Goal: Navigation & Orientation: Find specific page/section

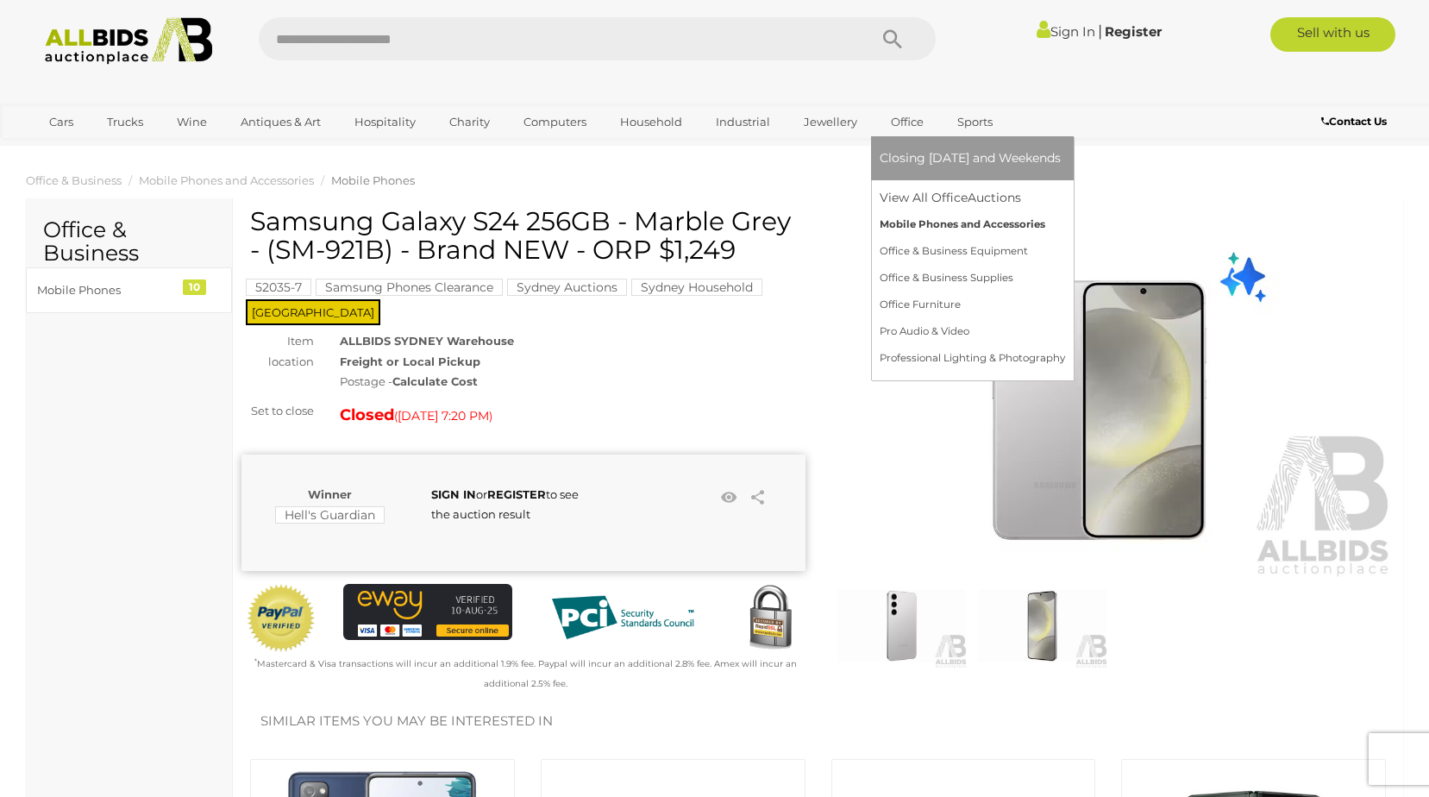
click at [908, 221] on link "Mobile Phones and Accessories" at bounding box center [972, 224] width 185 height 27
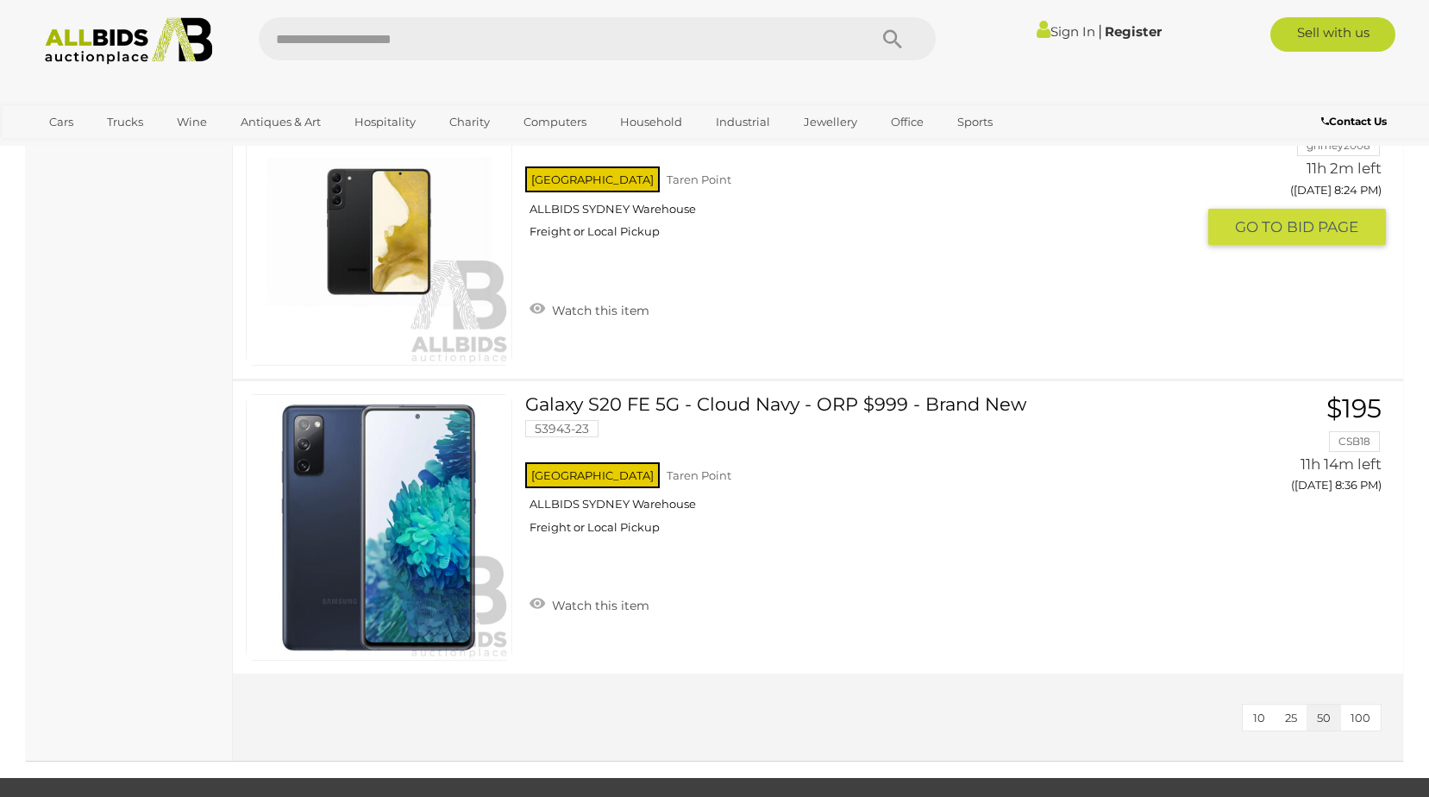
scroll to position [2673, 0]
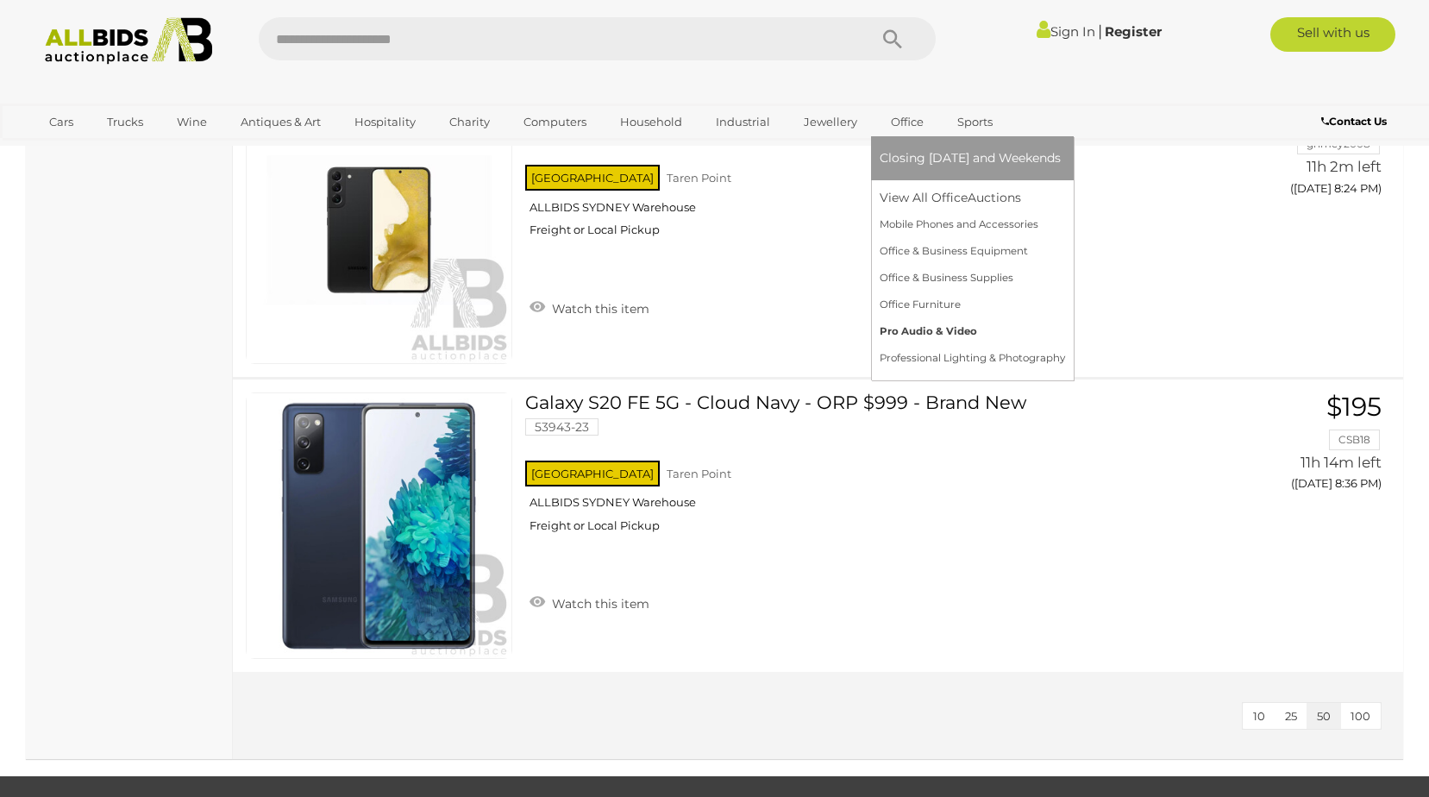
click at [919, 329] on link "Pro Audio & Video" at bounding box center [972, 331] width 185 height 27
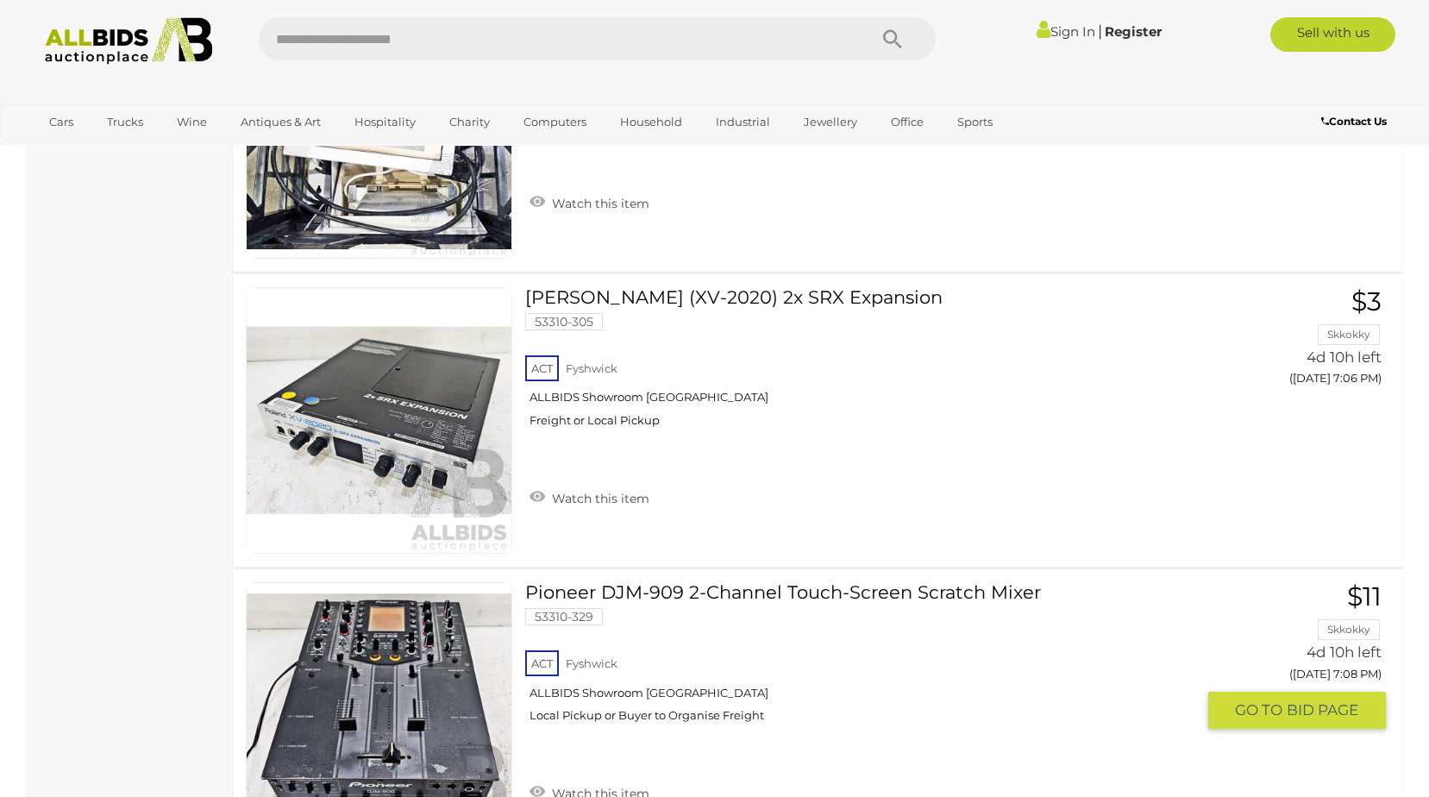
scroll to position [6295, 0]
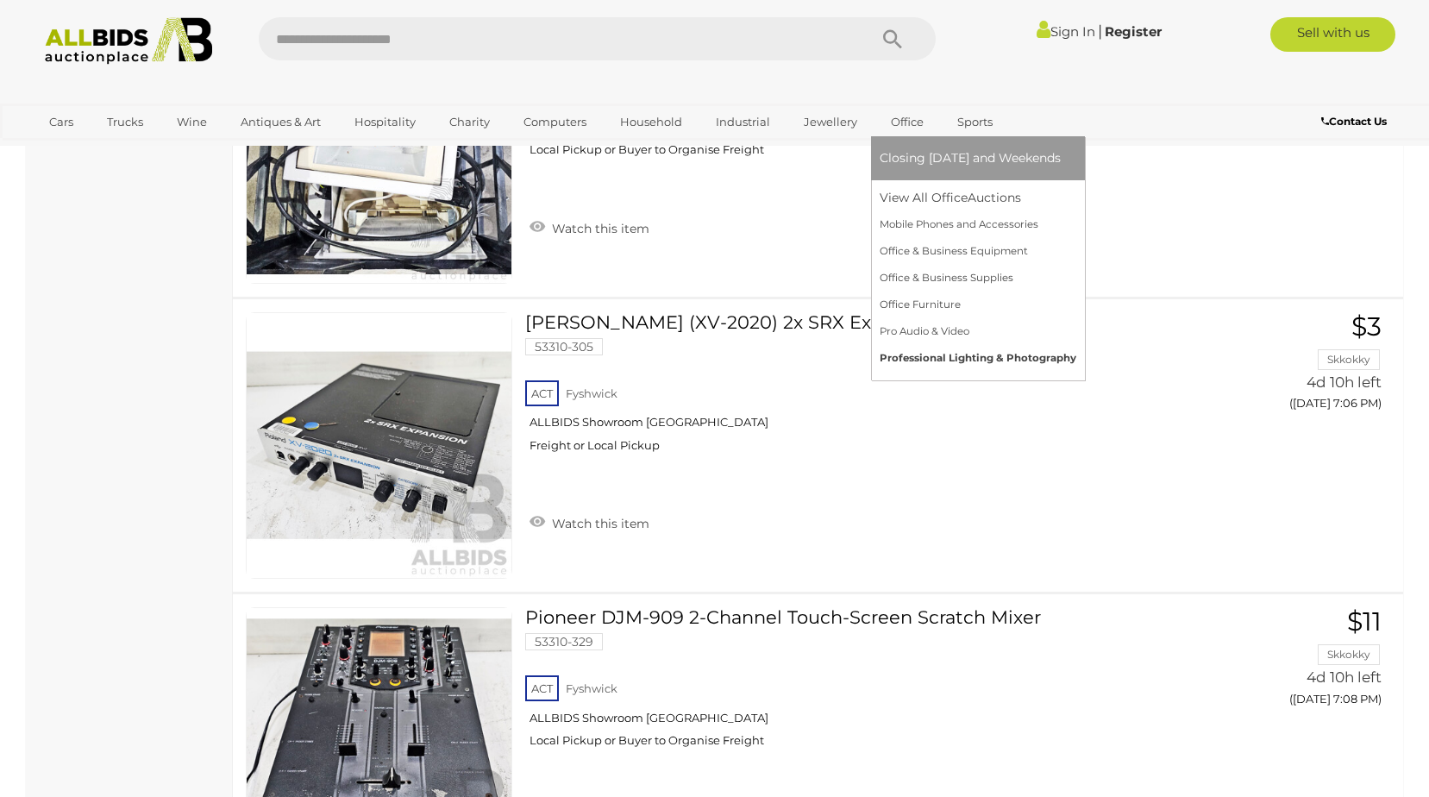
click at [919, 355] on link "Professional Lighting & Photography" at bounding box center [978, 358] width 197 height 27
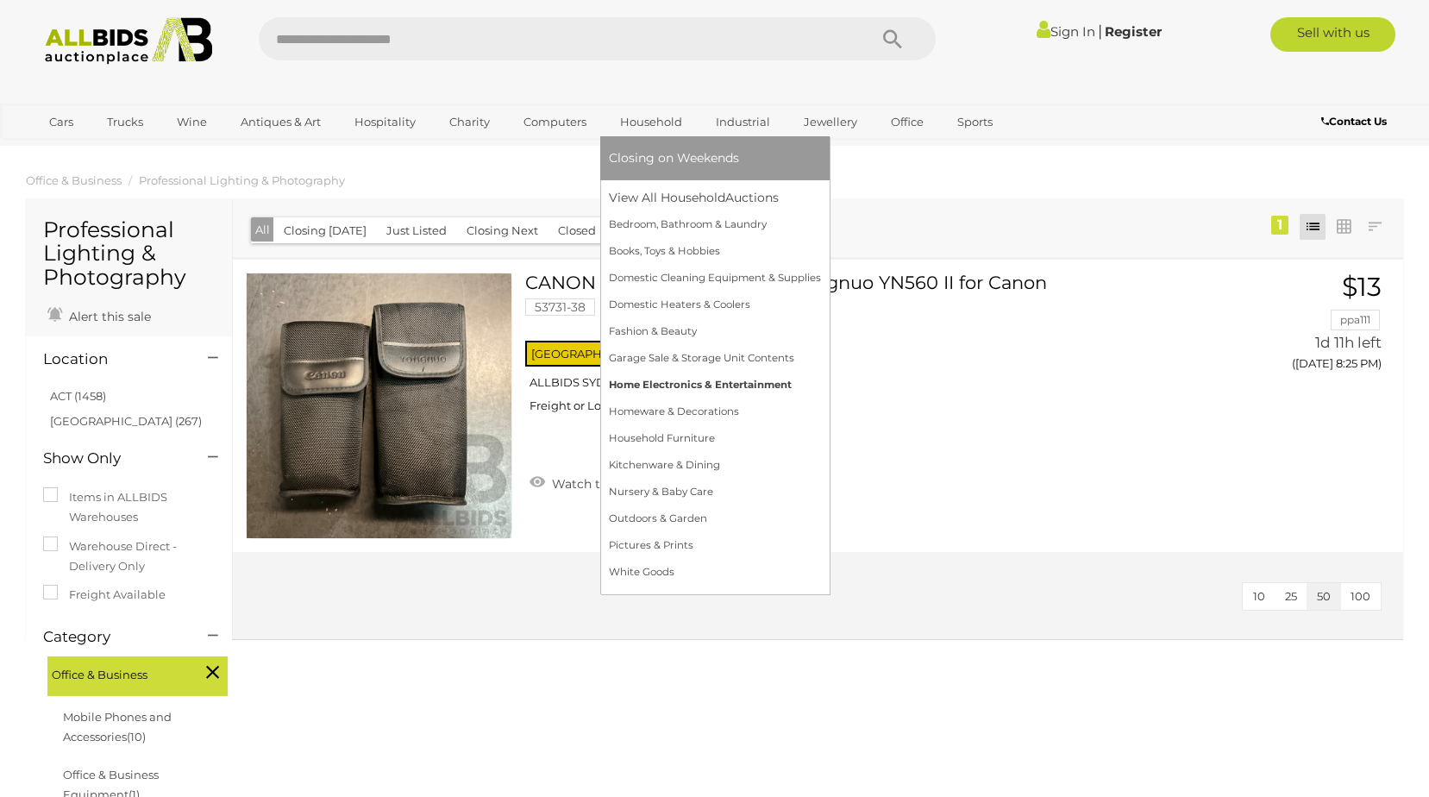
click at [655, 387] on link "Home Electronics & Entertainment" at bounding box center [715, 385] width 212 height 27
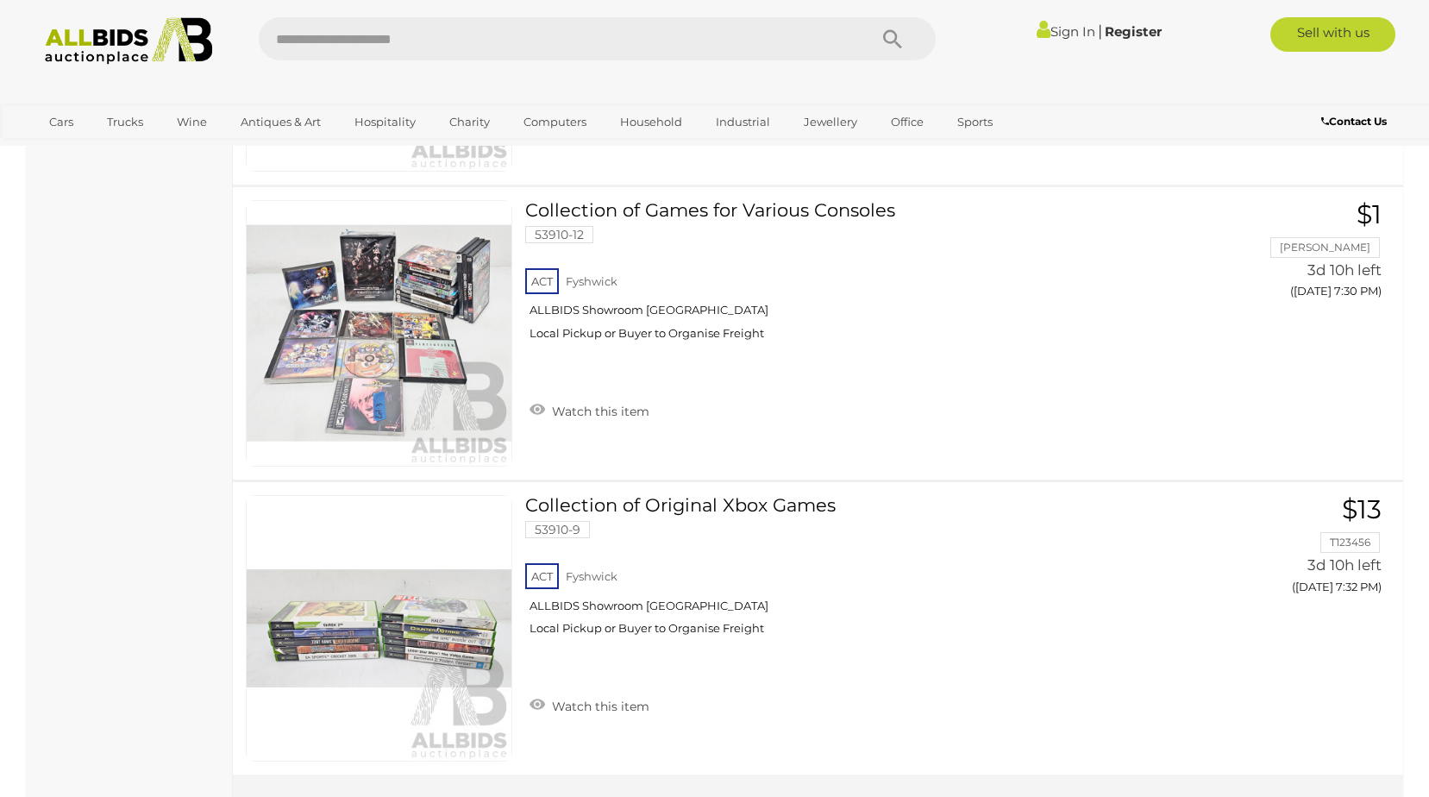
scroll to position [14258, 0]
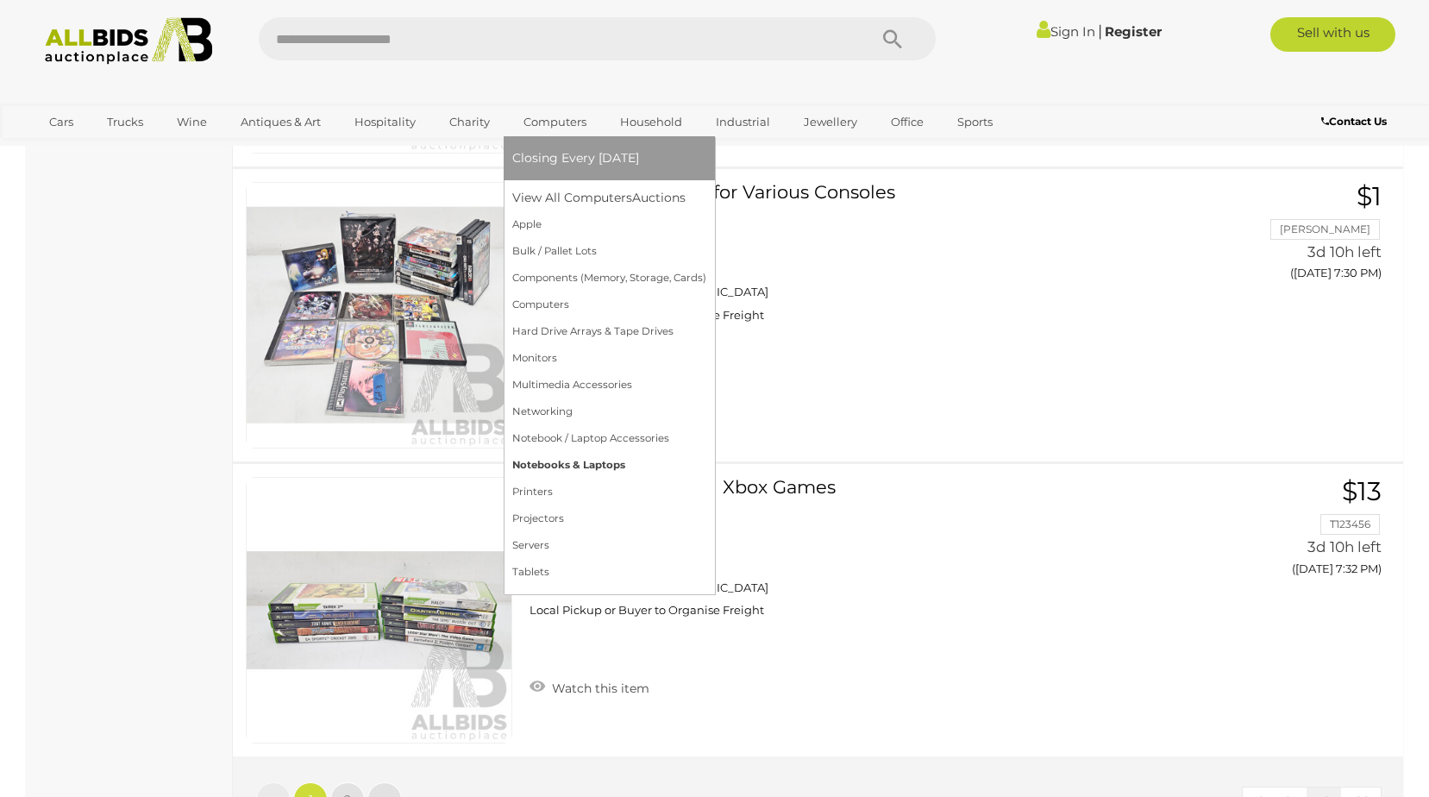
click at [565, 467] on link "Notebooks & Laptops" at bounding box center [609, 465] width 194 height 27
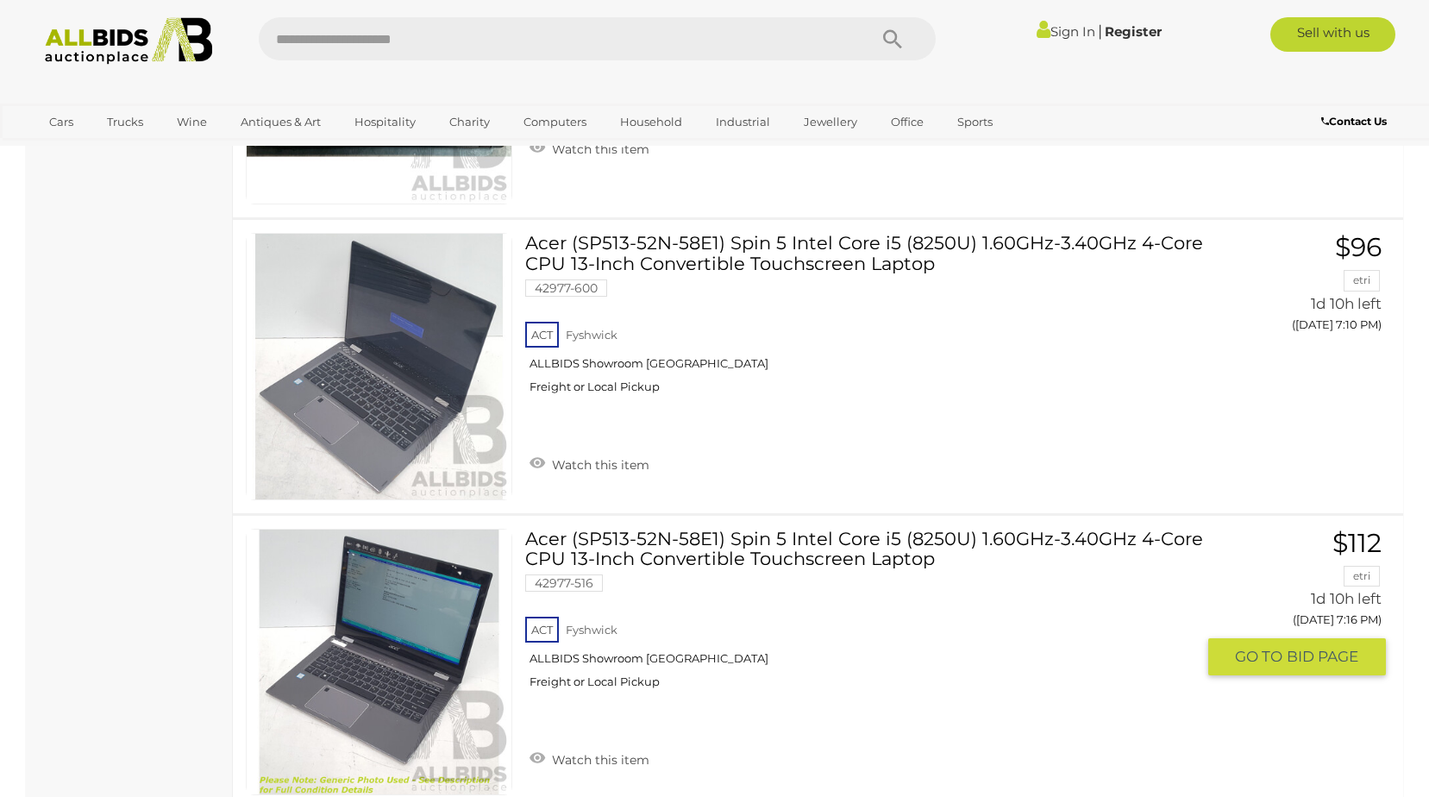
scroll to position [1897, 0]
